Goal: Information Seeking & Learning: Learn about a topic

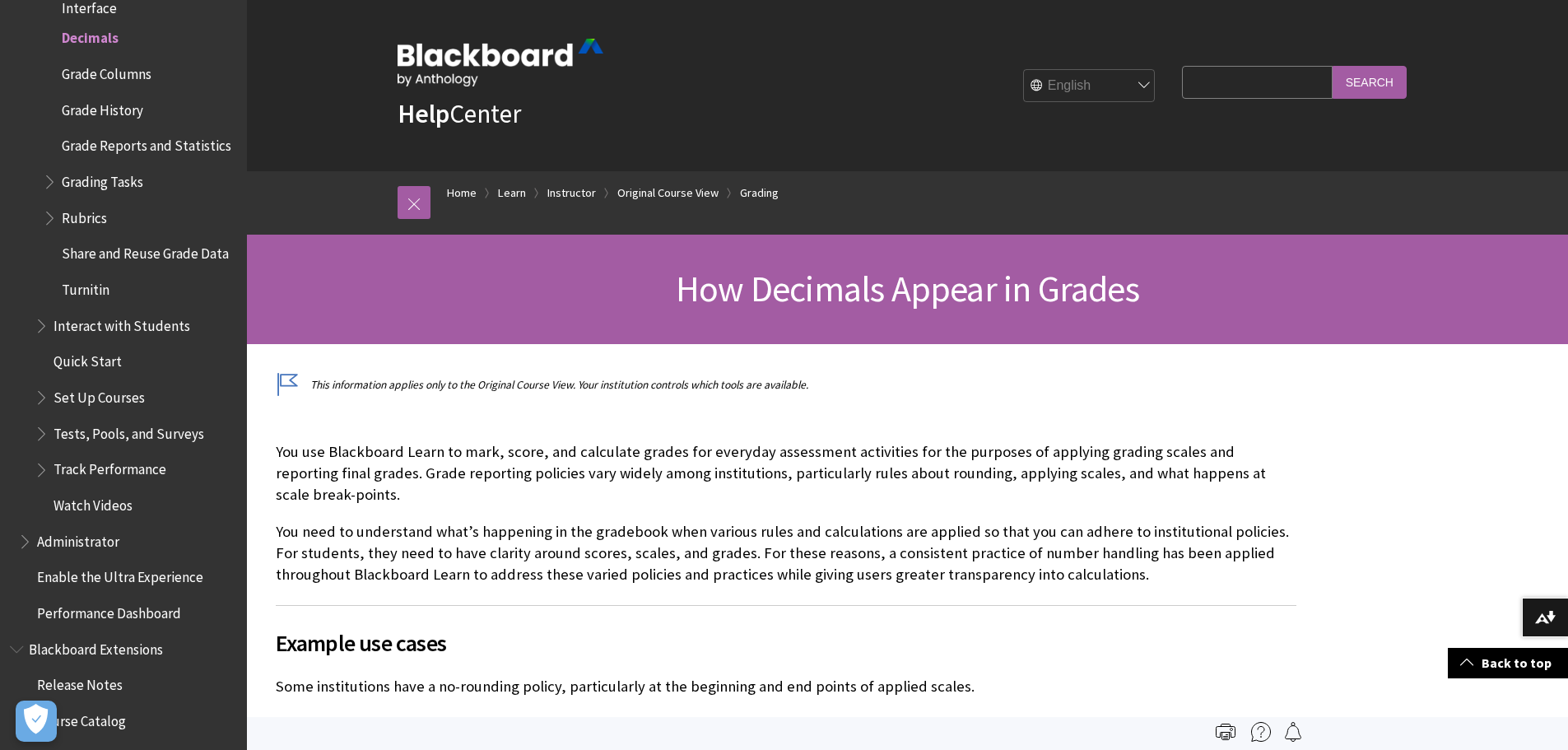
drag, startPoint x: 637, startPoint y: 423, endPoint x: 700, endPoint y: 114, distance: 315.4
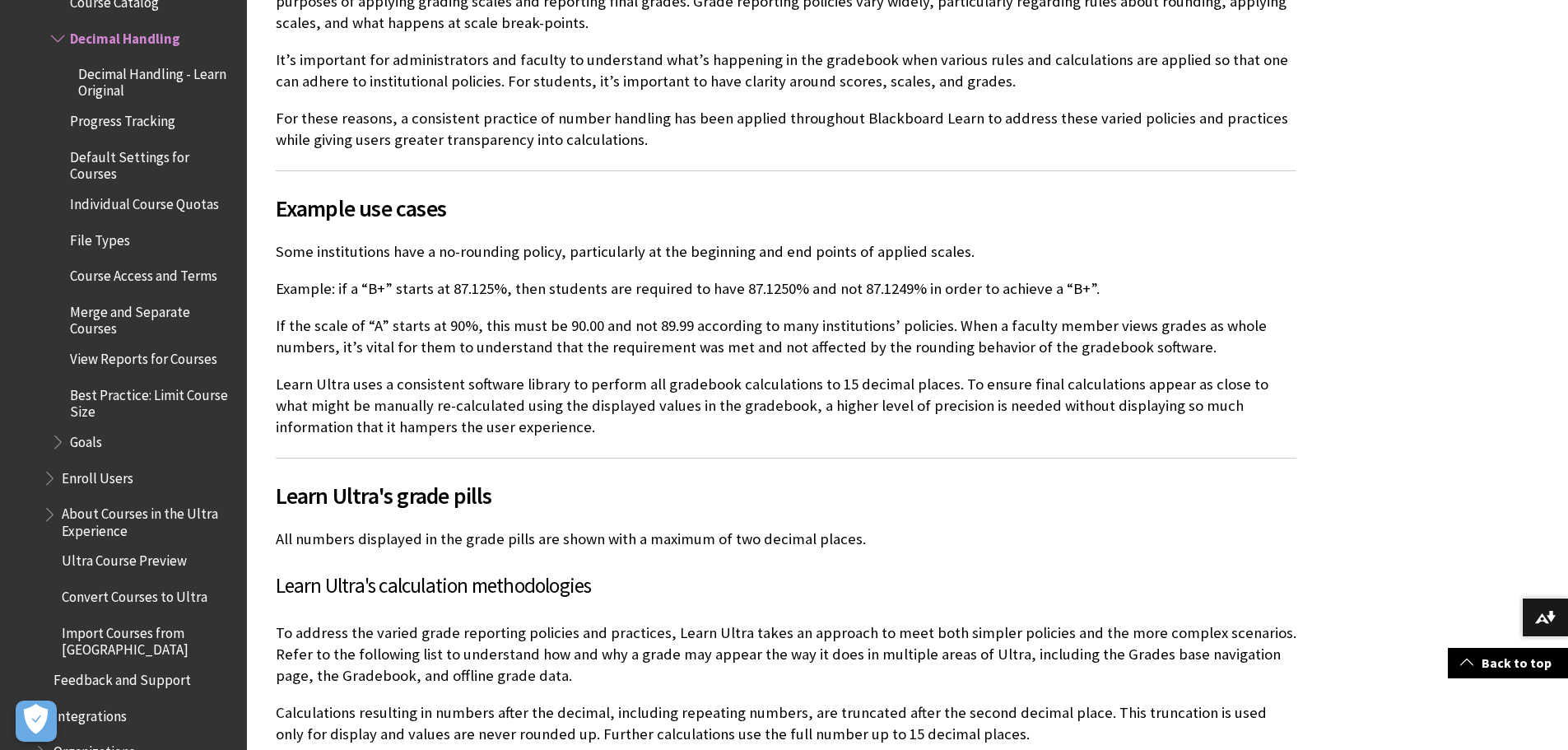
scroll to position [528, 0]
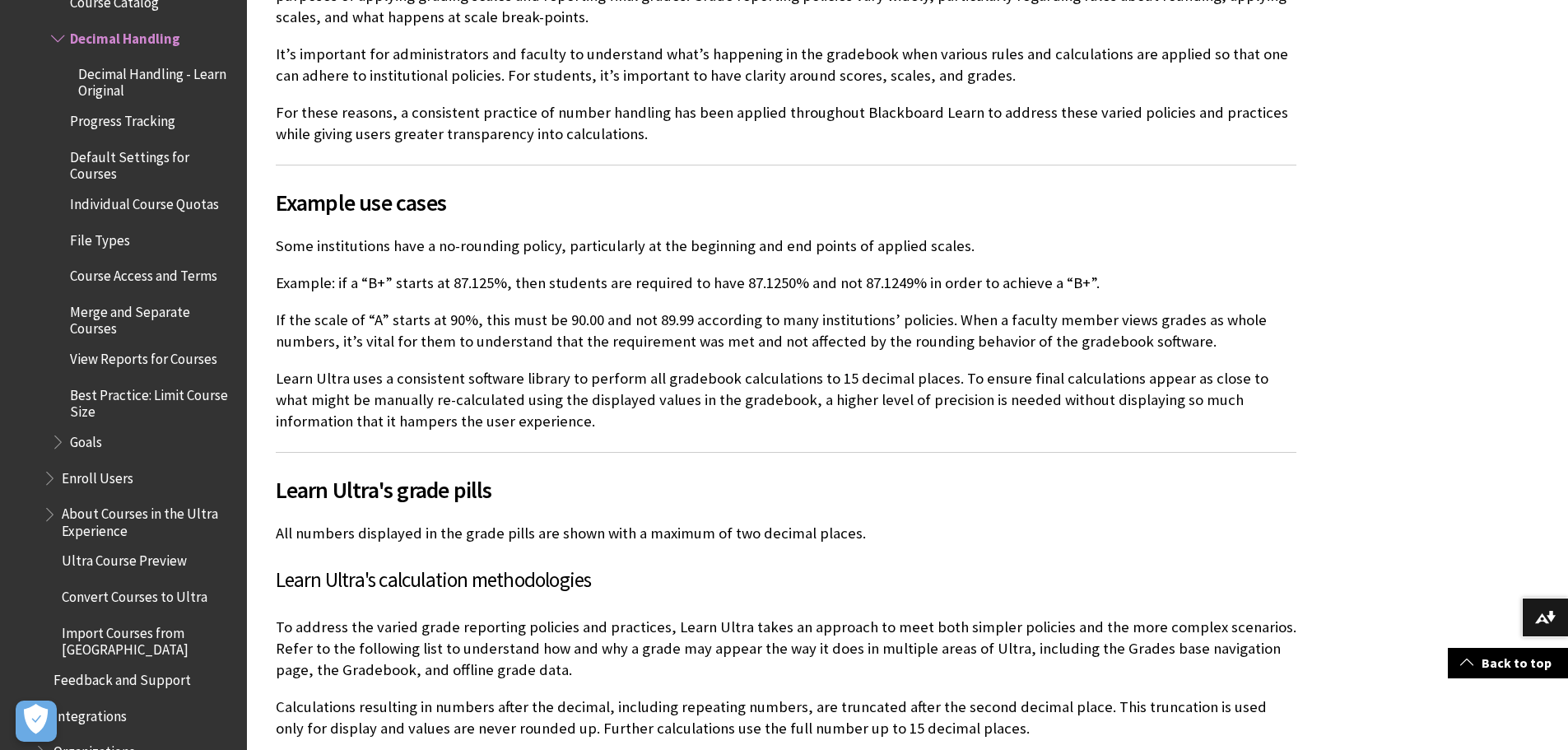
drag, startPoint x: 449, startPoint y: 209, endPoint x: 449, endPoint y: 231, distance: 22.0
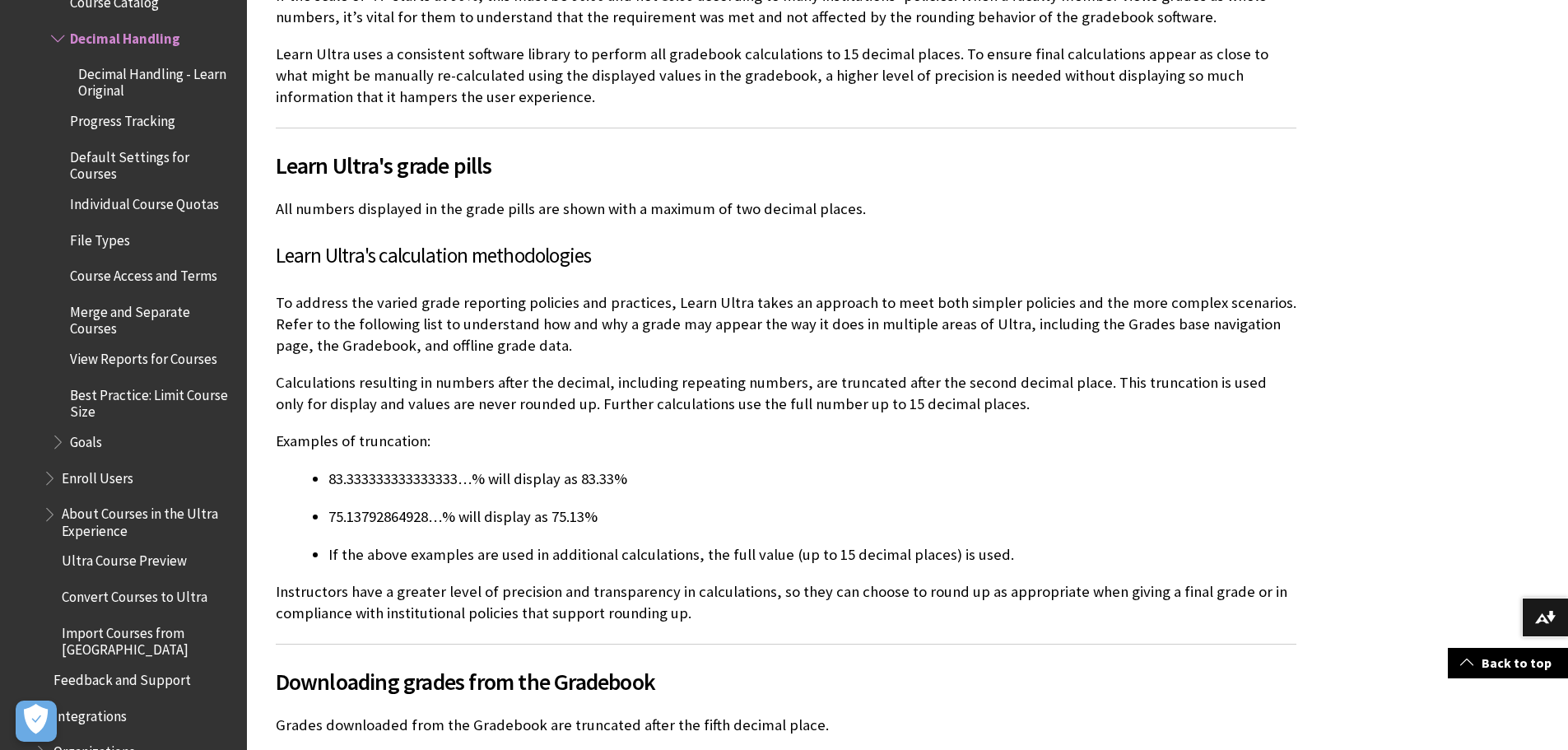
drag, startPoint x: 497, startPoint y: 192, endPoint x: 494, endPoint y: 218, distance: 26.2
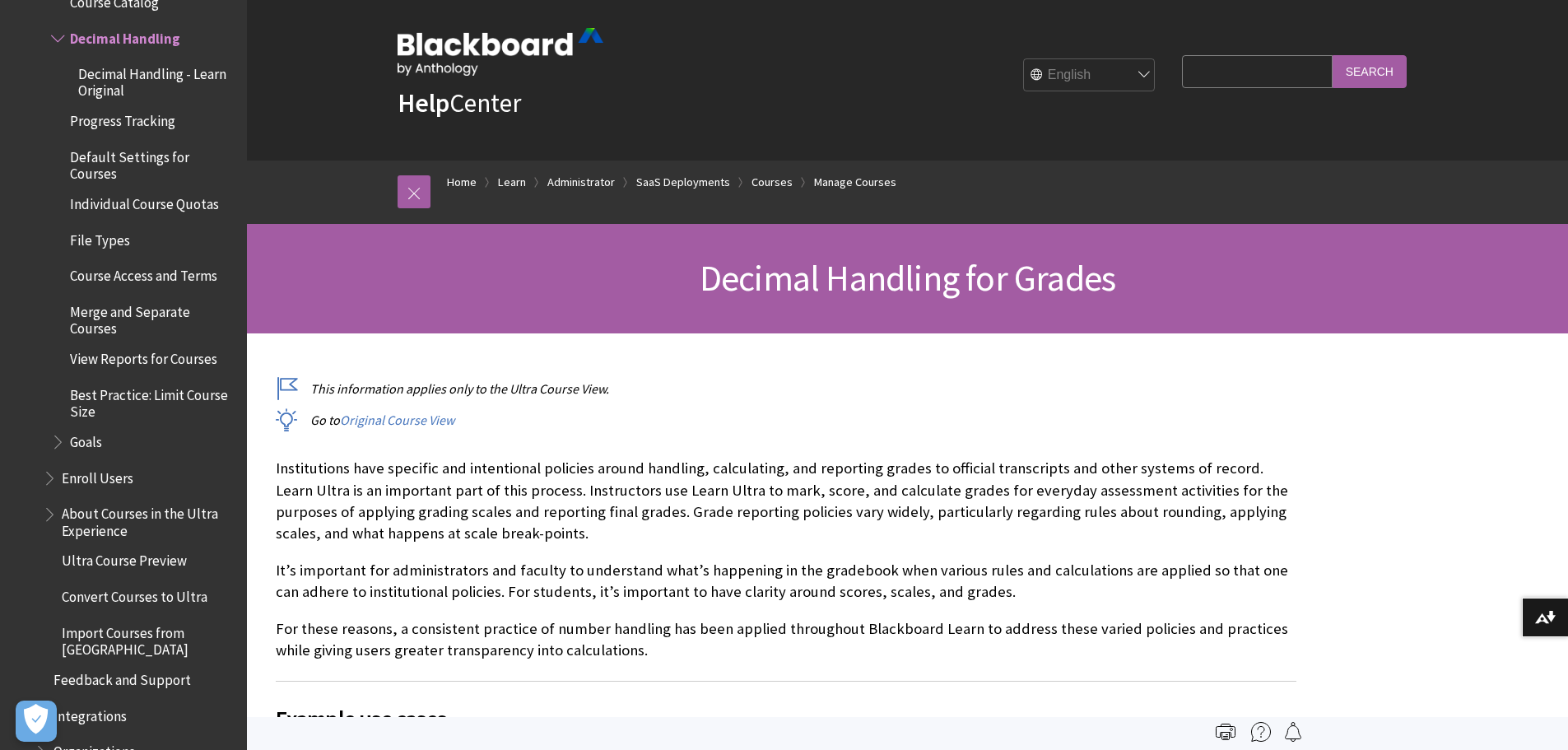
scroll to position [0, 0]
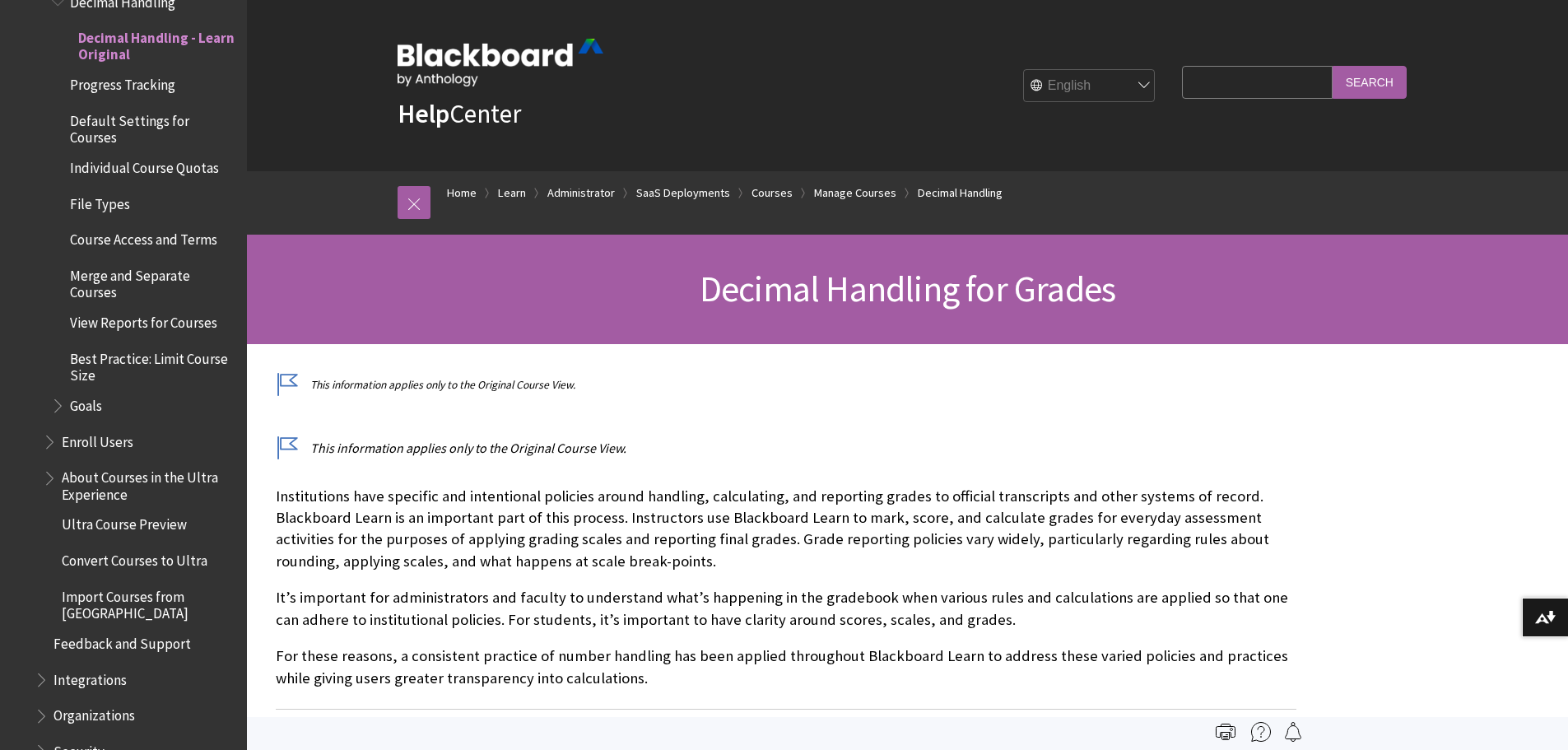
drag, startPoint x: 760, startPoint y: 389, endPoint x: 764, endPoint y: 66, distance: 323.0
